Goal: Transaction & Acquisition: Purchase product/service

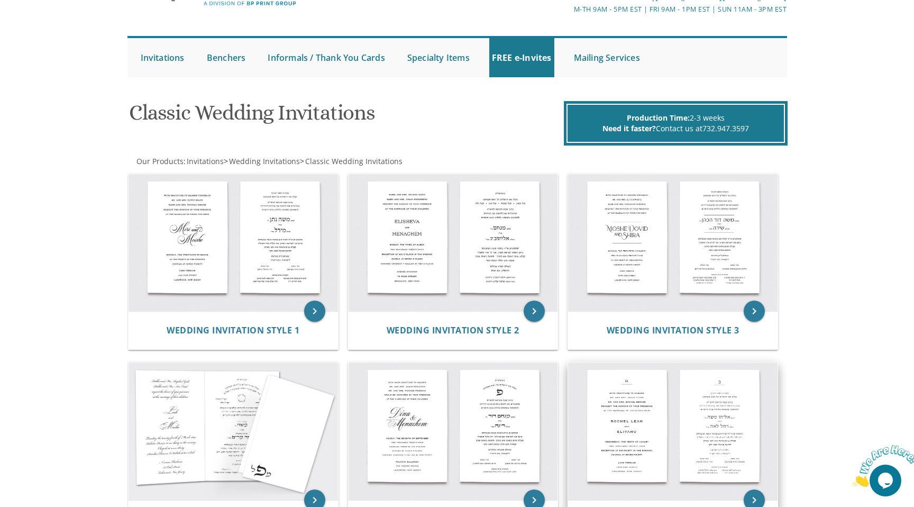
scroll to position [66, 0]
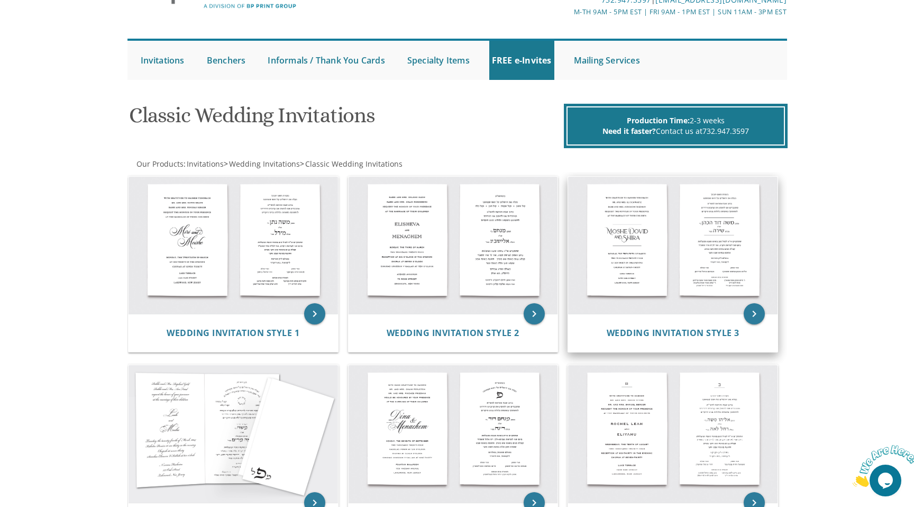
click at [671, 250] on img at bounding box center [672, 246] width 209 height 138
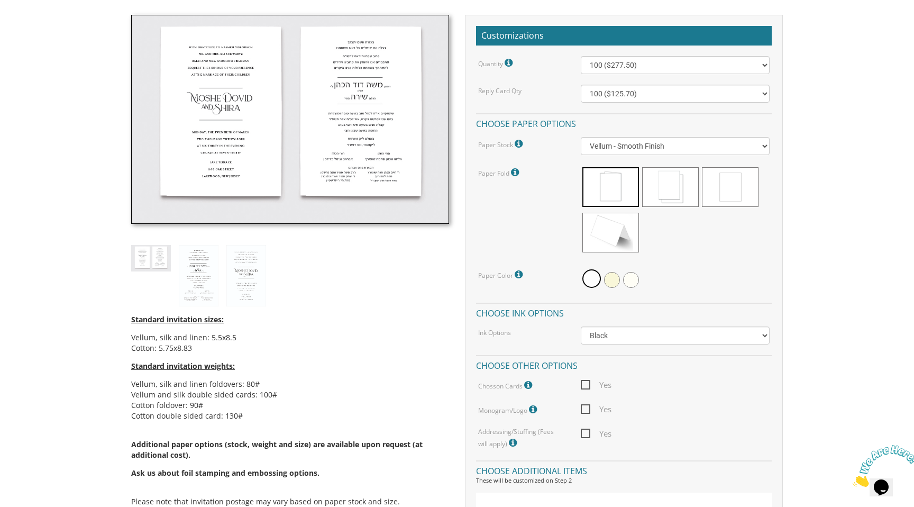
scroll to position [303, 0]
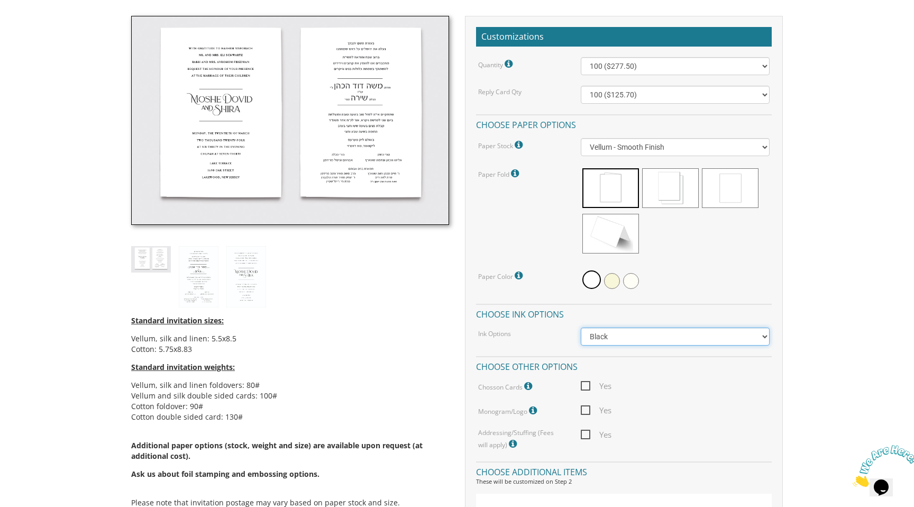
click at [625, 339] on select "Black Colored Ink ($65.00) Black + One Color ($211.00) Two Colors ($265.00)" at bounding box center [675, 336] width 189 height 18
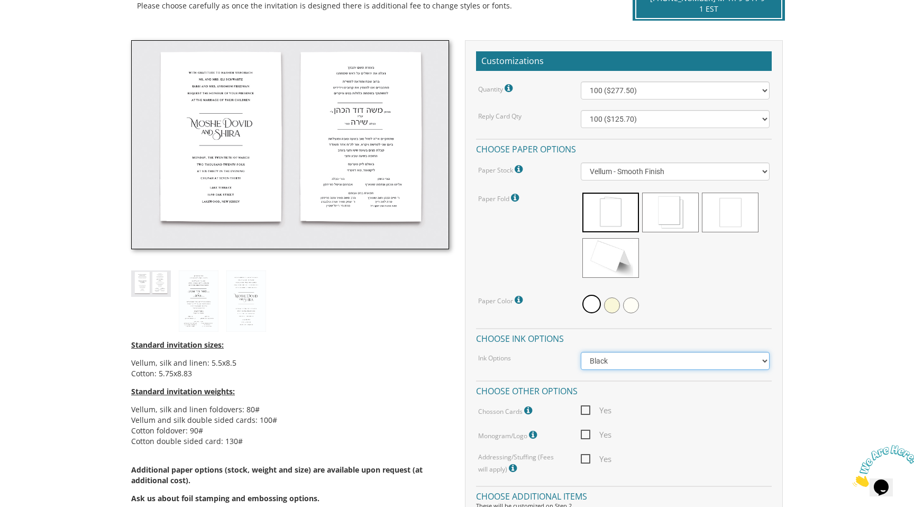
scroll to position [277, 0]
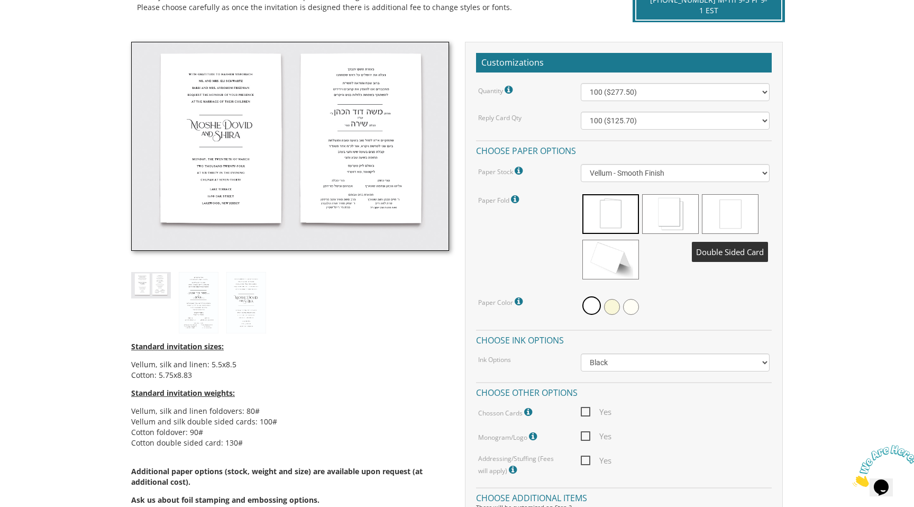
click at [732, 211] on span at bounding box center [730, 214] width 57 height 40
click at [662, 212] on span at bounding box center [670, 214] width 57 height 40
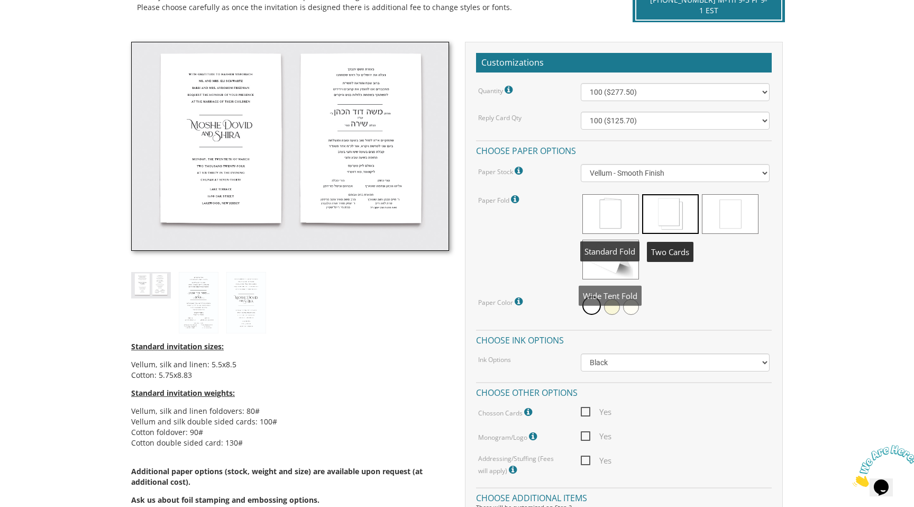
click at [619, 245] on span at bounding box center [610, 260] width 57 height 40
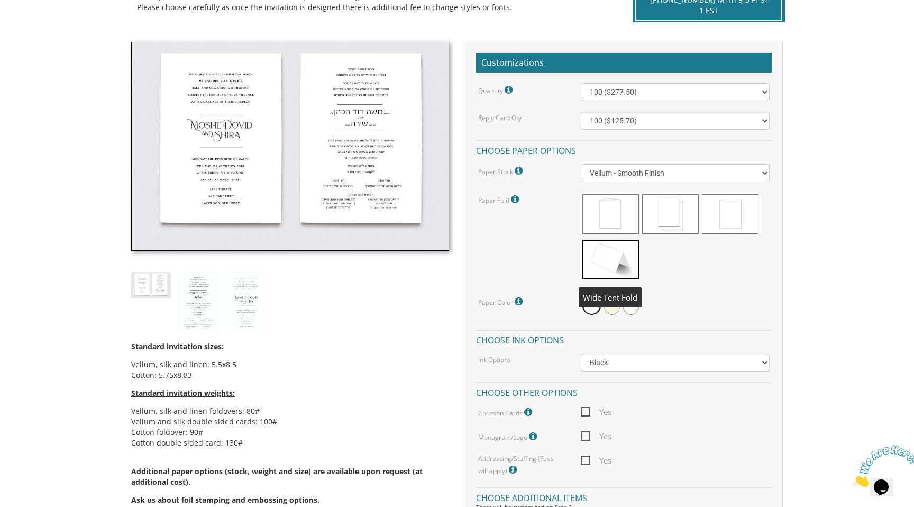
click at [613, 212] on span at bounding box center [610, 214] width 57 height 40
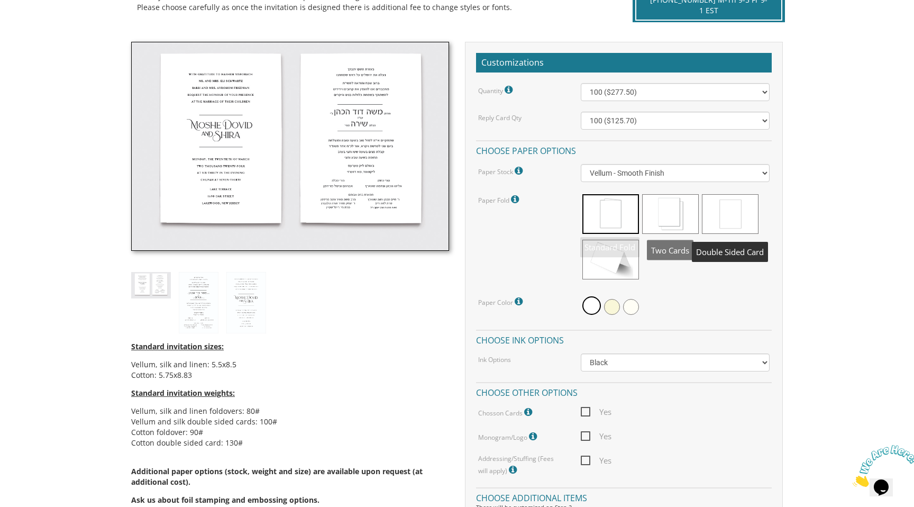
click at [728, 214] on span at bounding box center [730, 214] width 57 height 40
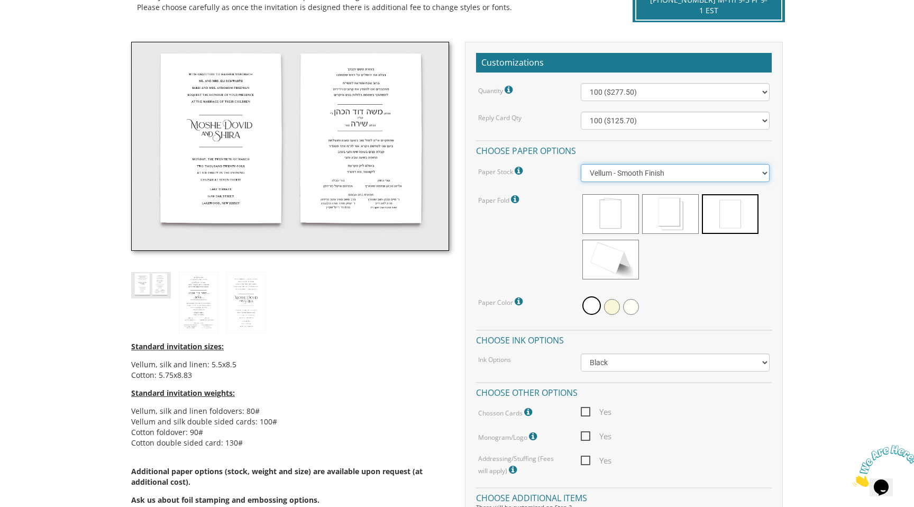
click at [638, 173] on select "Vellum - Smooth Finish Linen - Subtle Embossed Crosshatch Texture Silk - Soft, …" at bounding box center [675, 173] width 189 height 18
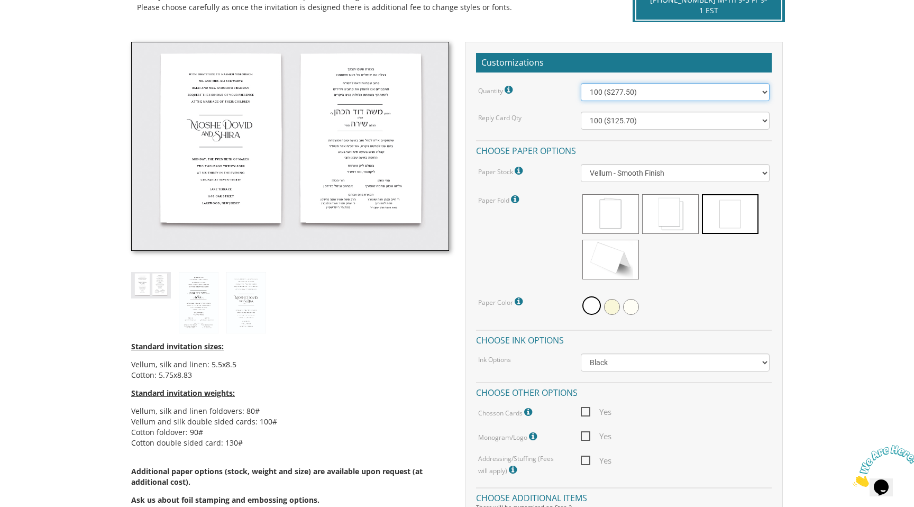
click at [663, 94] on select "100 ($277.50) 200 ($330.45) 300 ($380.65) 400 ($432.70) 500 ($482.10) 600 ($534…" at bounding box center [675, 92] width 189 height 18
click at [652, 121] on select "100 ($125.70) 200 ($150.60) 300 ($177.95) 400 ($270.70) 500 ($225.30) 600 ($249…" at bounding box center [675, 121] width 189 height 18
click at [656, 96] on select "100 ($277.50) 200 ($330.45) 300 ($380.65) 400 ($432.70) 500 ($482.10) 600 ($534…" at bounding box center [675, 92] width 189 height 18
select select "100"
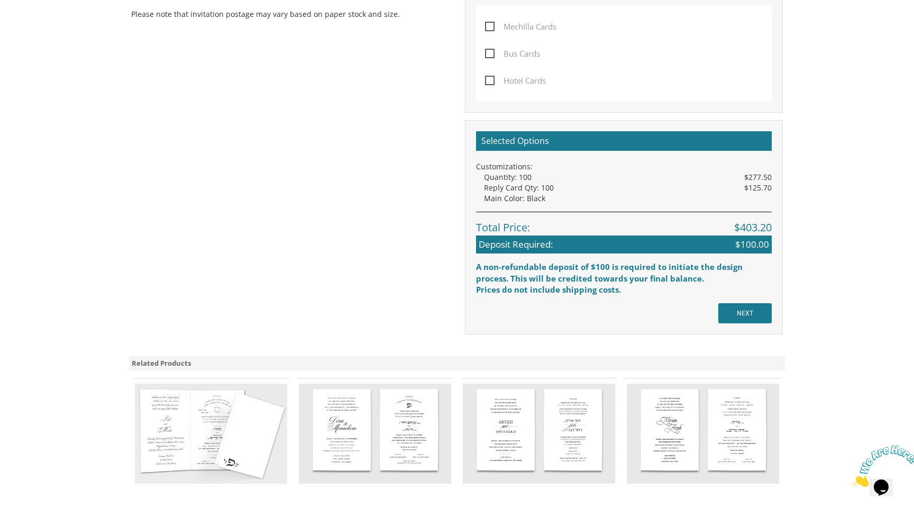
scroll to position [808, 0]
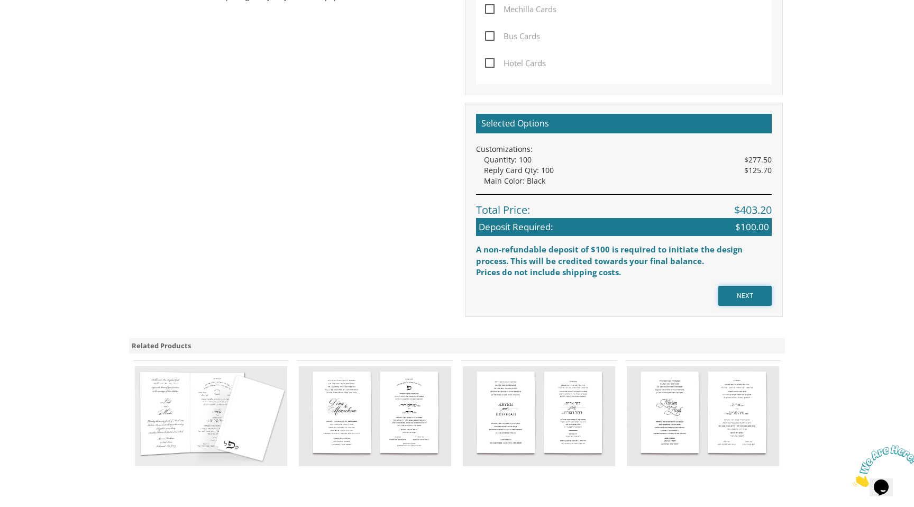
click at [741, 294] on input "NEXT" at bounding box center [744, 296] width 53 height 20
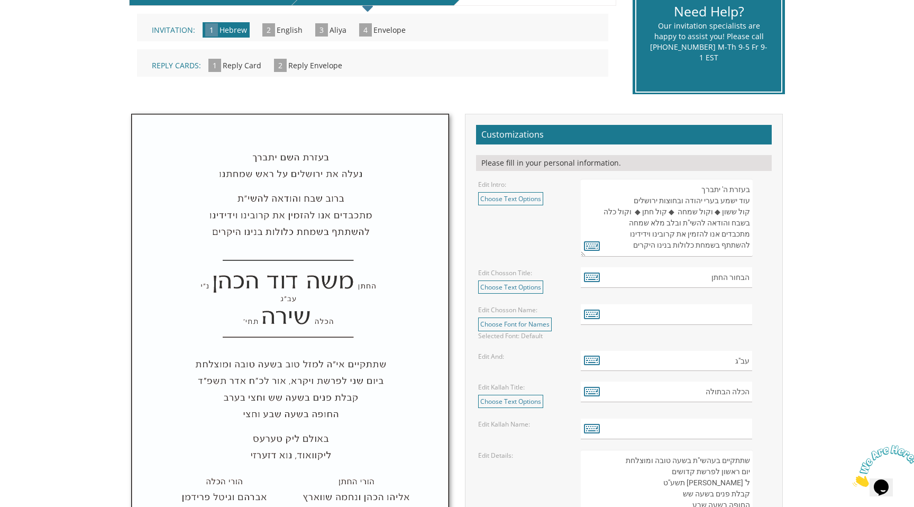
scroll to position [255, 0]
click at [711, 317] on input "text" at bounding box center [667, 314] width 172 height 21
type input "i"
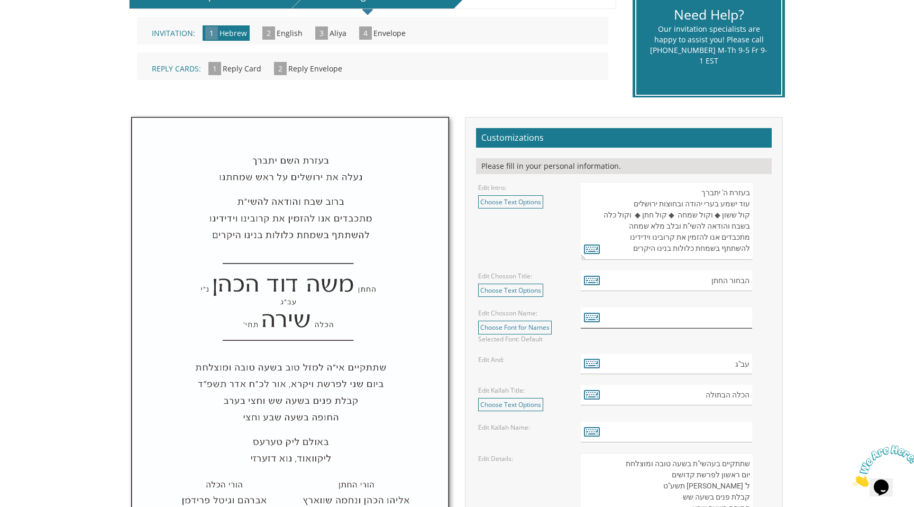
scroll to position [180, 0]
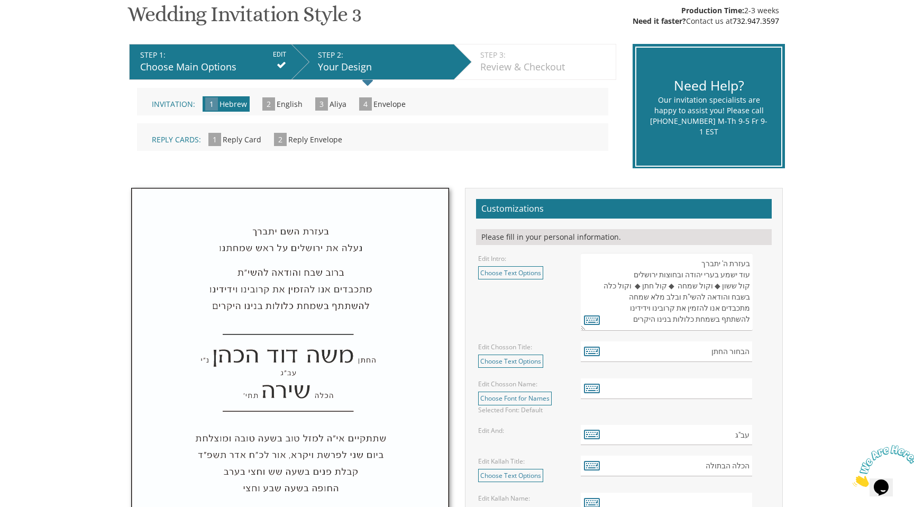
click at [493, 69] on div "Review & Checkout" at bounding box center [545, 67] width 130 height 14
click at [416, 67] on div "Your Design" at bounding box center [383, 67] width 131 height 14
click at [277, 107] on span "English" at bounding box center [290, 104] width 26 height 10
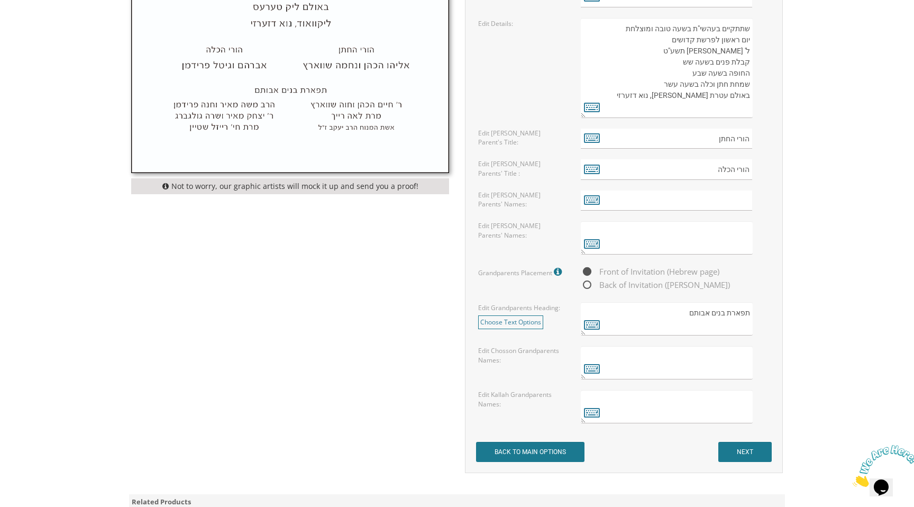
scroll to position [691, 0]
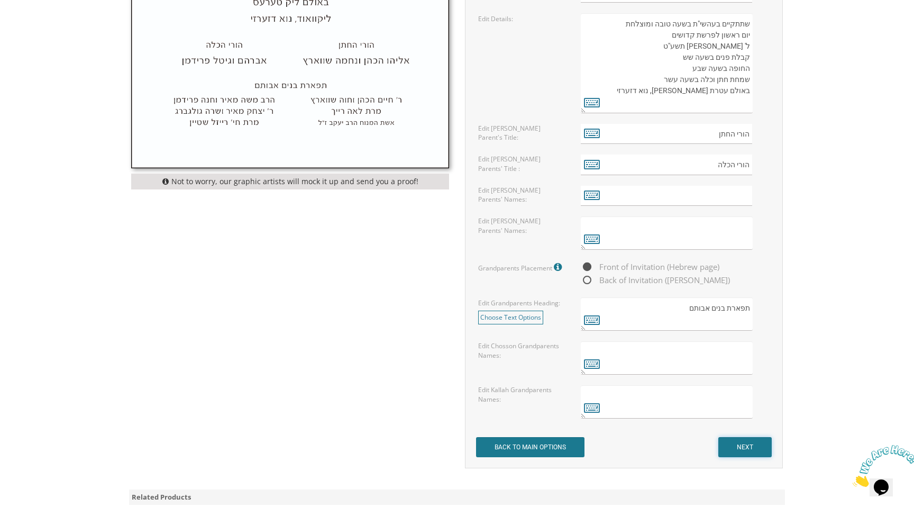
click at [741, 447] on input "NEXT" at bounding box center [744, 447] width 53 height 20
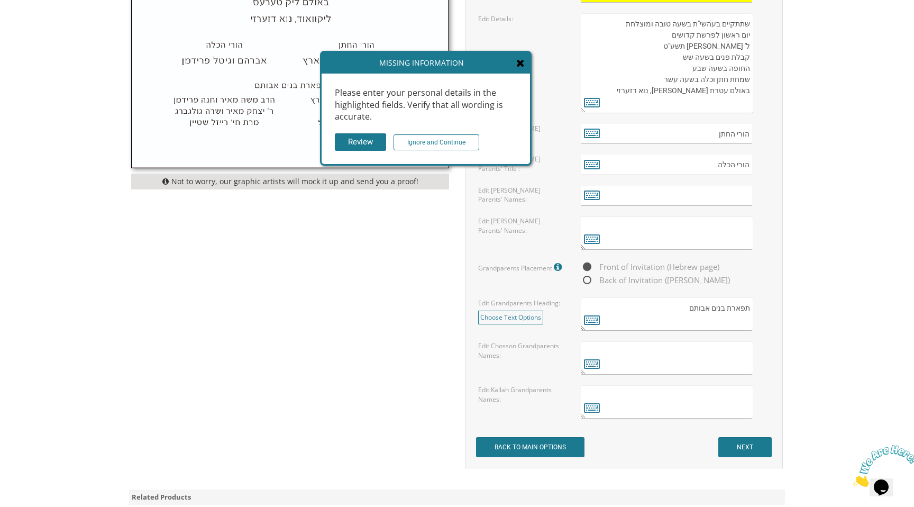
click at [518, 63] on icon at bounding box center [520, 63] width 8 height 11
